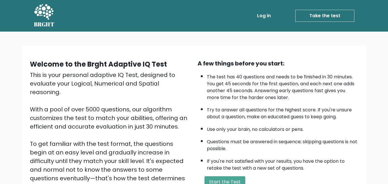
scroll to position [79, 0]
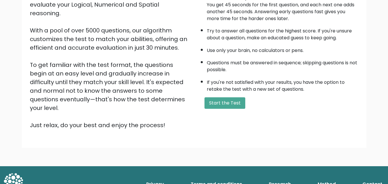
click at [229, 102] on button "Start the Test" at bounding box center [224, 102] width 41 height 11
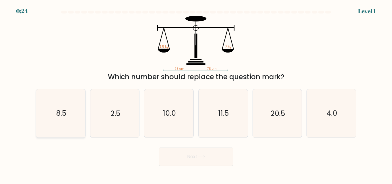
click at [69, 120] on icon "8.5" at bounding box center [61, 113] width 48 height 48
click at [196, 94] on input "a. 8.5" at bounding box center [196, 92] width 0 height 1
radio input "true"
click at [208, 160] on button "Next" at bounding box center [196, 156] width 75 height 18
click at [180, 160] on button "Next" at bounding box center [196, 156] width 75 height 18
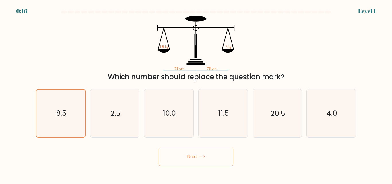
click at [180, 154] on button "Next" at bounding box center [196, 156] width 75 height 18
click at [183, 160] on button "Next" at bounding box center [196, 156] width 75 height 18
click at [188, 154] on button "Next" at bounding box center [196, 156] width 75 height 18
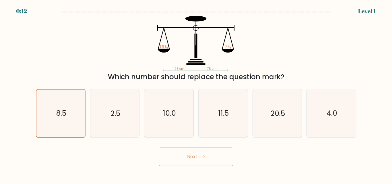
click at [188, 154] on button "Next" at bounding box center [196, 156] width 75 height 18
click at [188, 153] on button "Next" at bounding box center [196, 156] width 75 height 18
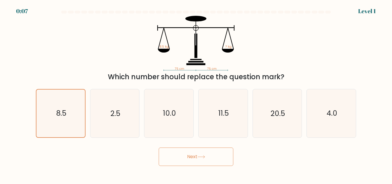
click at [188, 153] on button "Next" at bounding box center [196, 156] width 75 height 18
click at [186, 151] on button "Next" at bounding box center [196, 156] width 75 height 18
click at [159, 115] on icon "10.0" at bounding box center [169, 113] width 48 height 48
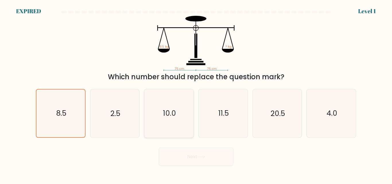
click at [196, 94] on input "c. 10.0" at bounding box center [196, 92] width 0 height 1
radio input "true"
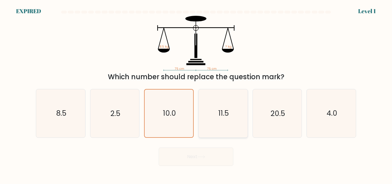
click at [242, 105] on icon "11.5" at bounding box center [223, 113] width 48 height 48
click at [196, 94] on input "d. 11.5" at bounding box center [196, 92] width 0 height 1
radio input "true"
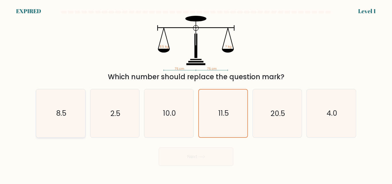
click at [55, 108] on icon "8.5" at bounding box center [61, 113] width 48 height 48
click at [196, 94] on input "a. 8.5" at bounding box center [196, 92] width 0 height 1
radio input "true"
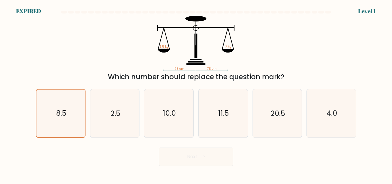
click at [177, 153] on div "Next" at bounding box center [195, 155] width 327 height 21
